Goal: Entertainment & Leisure: Consume media (video, audio)

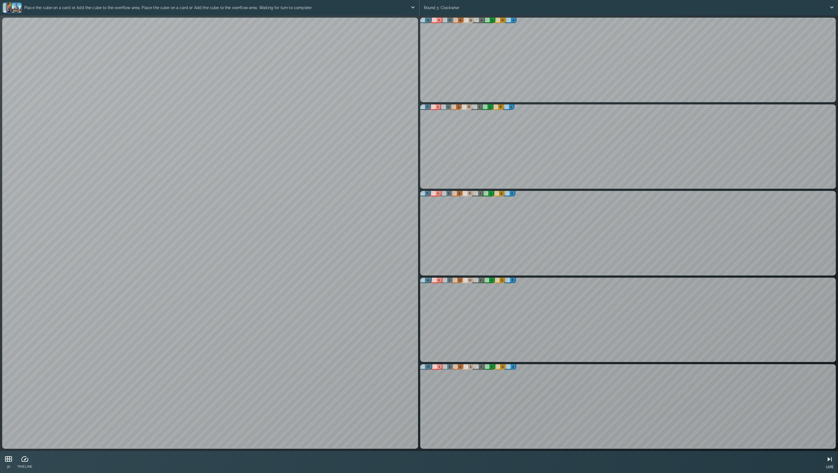
click at [826, 457] on icon at bounding box center [829, 459] width 8 height 8
